Goal: Information Seeking & Learning: Learn about a topic

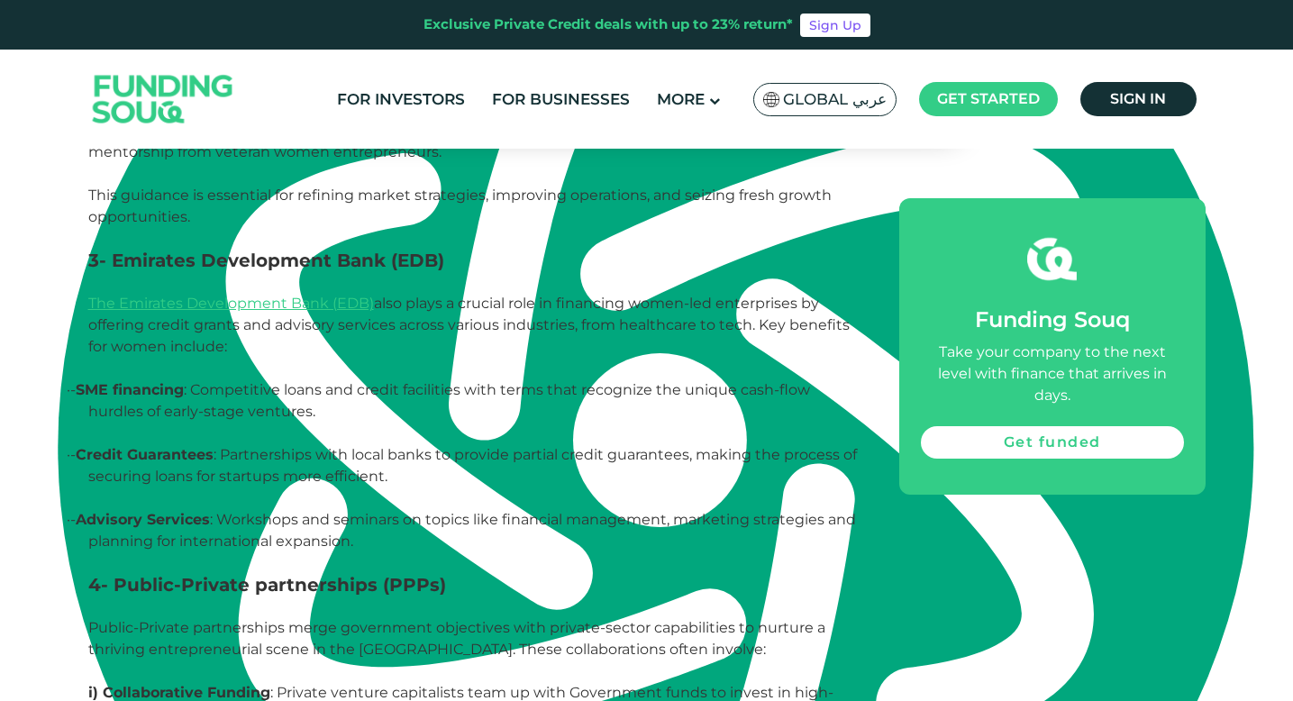
scroll to position [2712, 0]
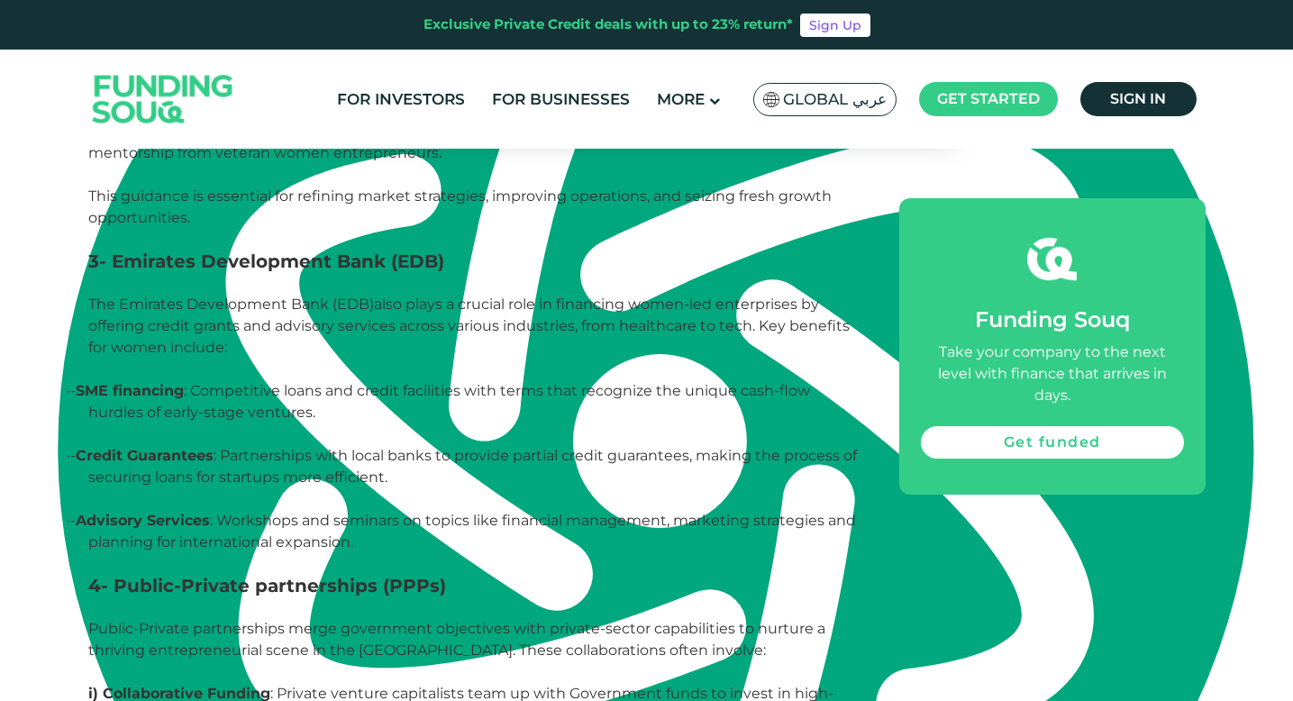
click at [328, 295] on link "The Emirates Development Bank (EDB)" at bounding box center [231, 303] width 286 height 17
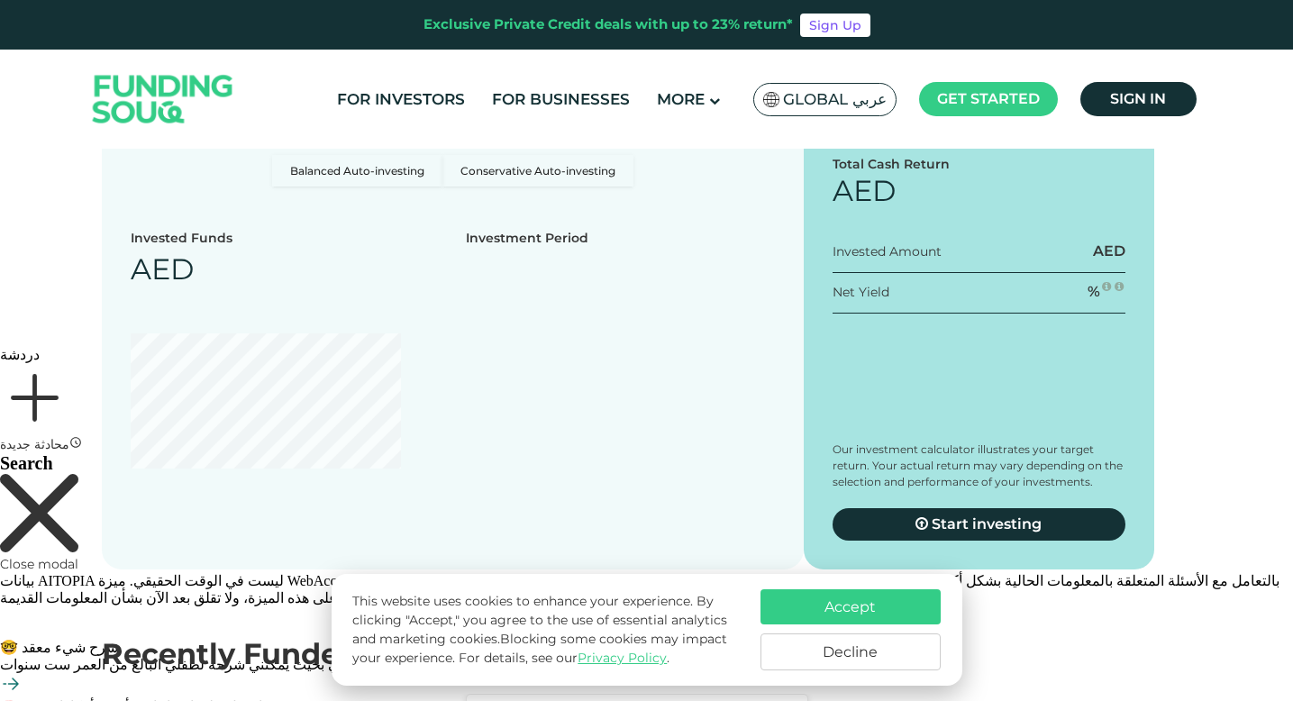
scroll to position [1704, 0]
